Goal: Task Accomplishment & Management: Manage account settings

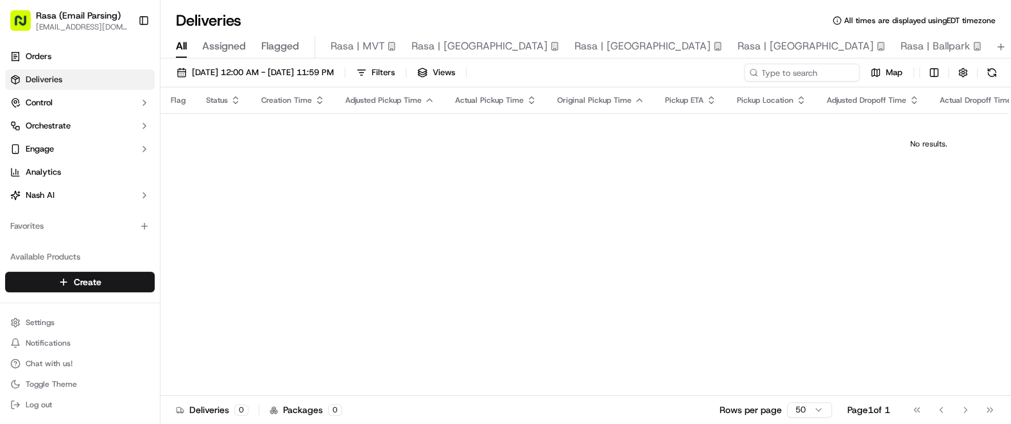
click at [73, 24] on span "[EMAIL_ADDRESS][DOMAIN_NAME]" at bounding box center [82, 27] width 92 height 10
click at [9, 19] on button "Rasa (Email Parsing) [EMAIL_ADDRESS][DOMAIN_NAME]" at bounding box center [69, 20] width 128 height 31
click at [26, 21] on rect "button" at bounding box center [20, 20] width 21 height 21
click at [59, 20] on span "Rasa (Email Parsing)" at bounding box center [78, 15] width 85 height 13
click at [146, 19] on button "Toggle Sidebar" at bounding box center [144, 21] width 22 height 22
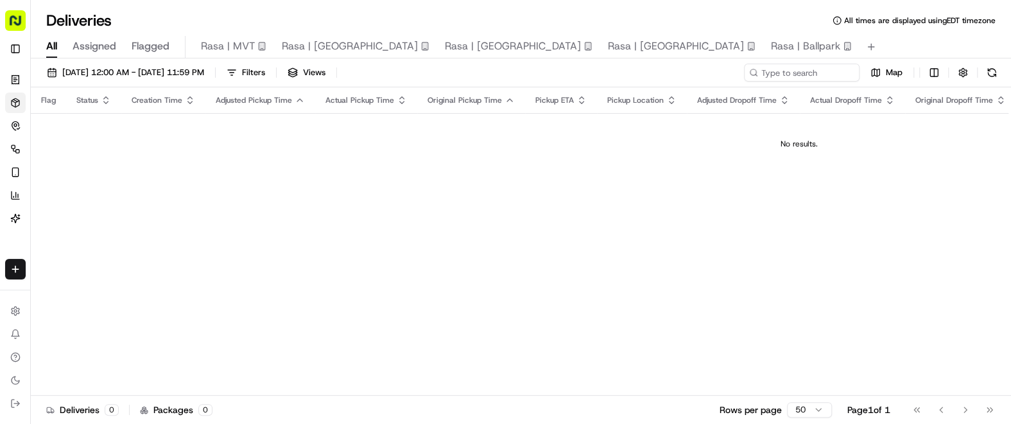
click at [17, 22] on rect "button" at bounding box center [15, 20] width 21 height 21
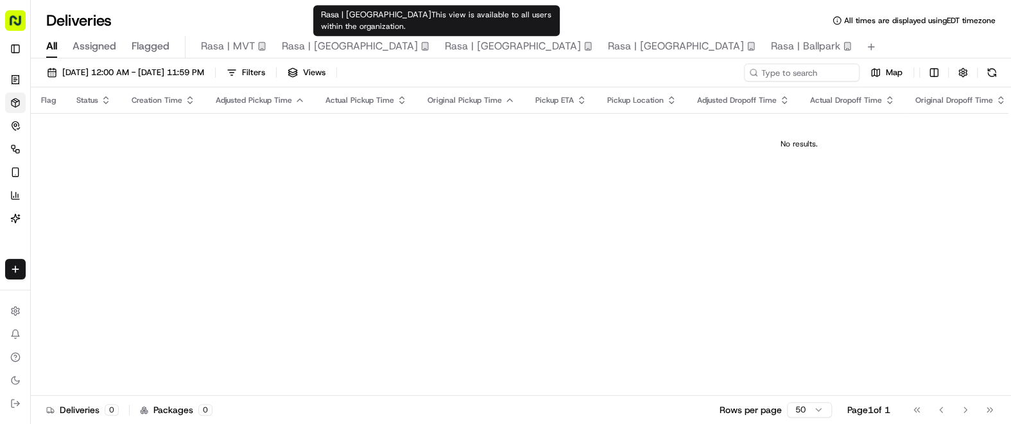
click at [445, 42] on span "Rasa | [GEOGRAPHIC_DATA]" at bounding box center [513, 46] width 136 height 15
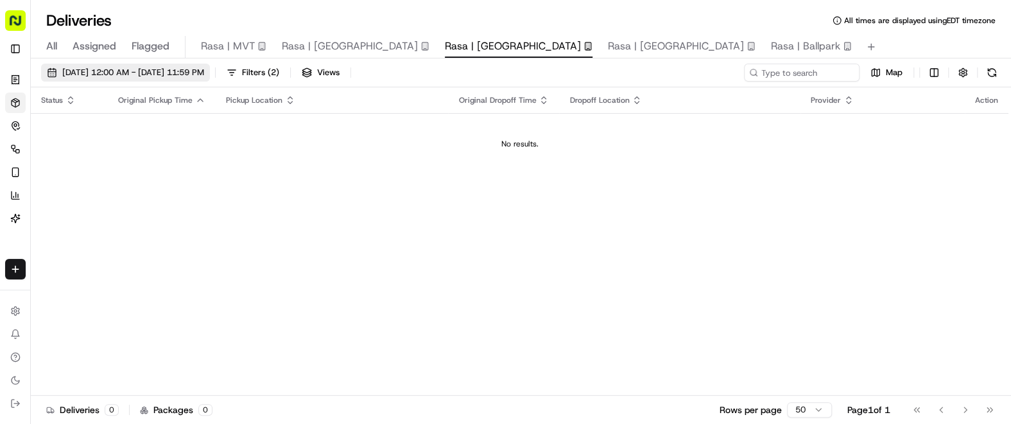
click at [157, 78] on span "[DATE] 12:00 AM - [DATE] 11:59 PM" at bounding box center [133, 73] width 142 height 12
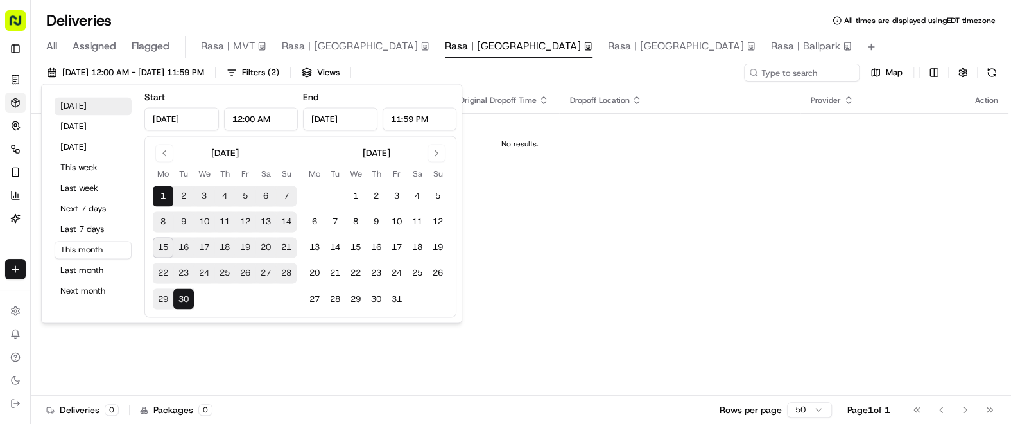
click at [73, 106] on button "[DATE]" at bounding box center [93, 106] width 77 height 18
type input "[DATE]"
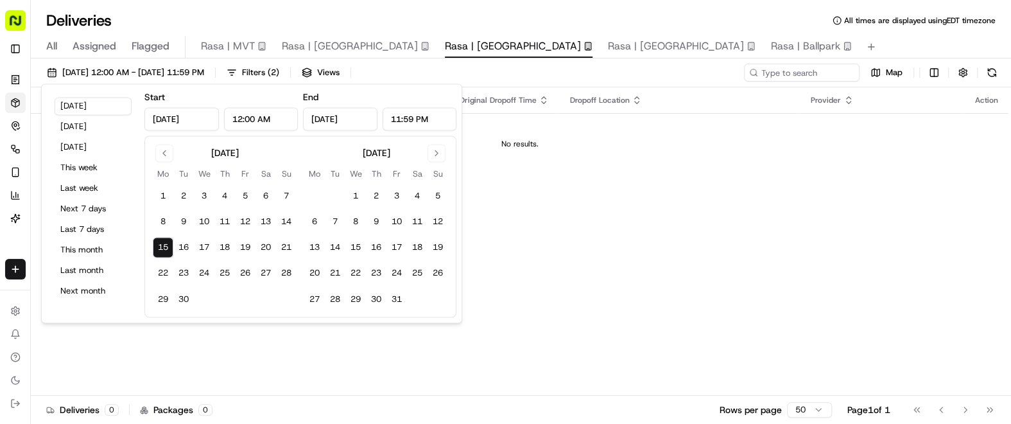
click at [535, 296] on div "Status Original Pickup Time Pickup Location Original Dropoff Time Dropoff Locat…" at bounding box center [520, 241] width 978 height 308
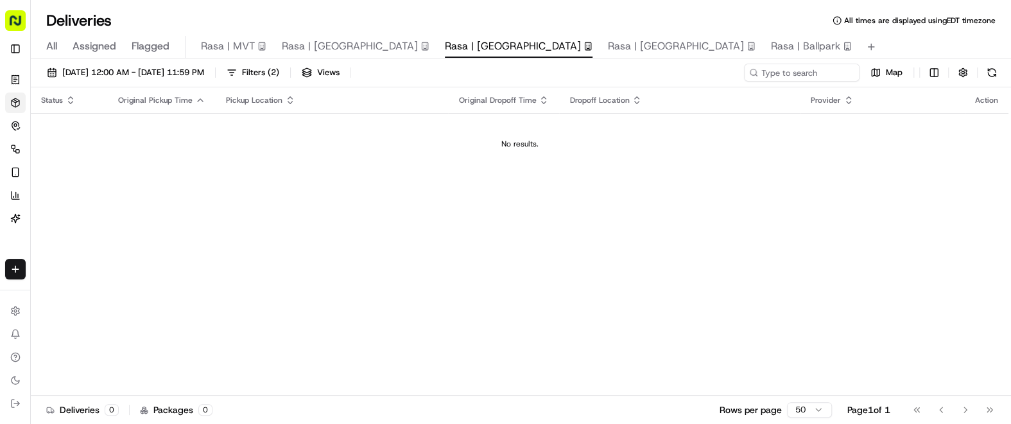
click at [16, 19] on rect "button" at bounding box center [15, 20] width 21 height 21
click at [13, 26] on rect "button" at bounding box center [15, 20] width 21 height 21
click at [21, 48] on button "Toggle Sidebar" at bounding box center [15, 49] width 21 height 21
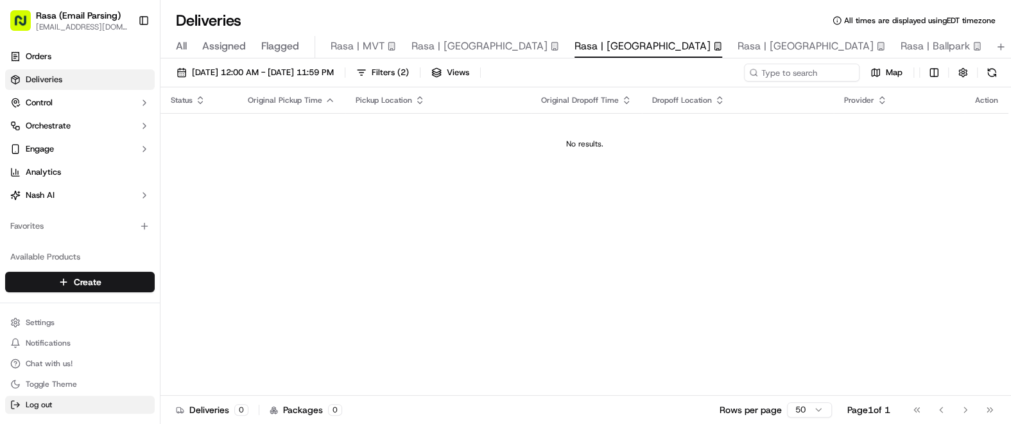
click at [35, 408] on span "Log out" at bounding box center [39, 404] width 26 height 10
